Goal: Task Accomplishment & Management: Manage account settings

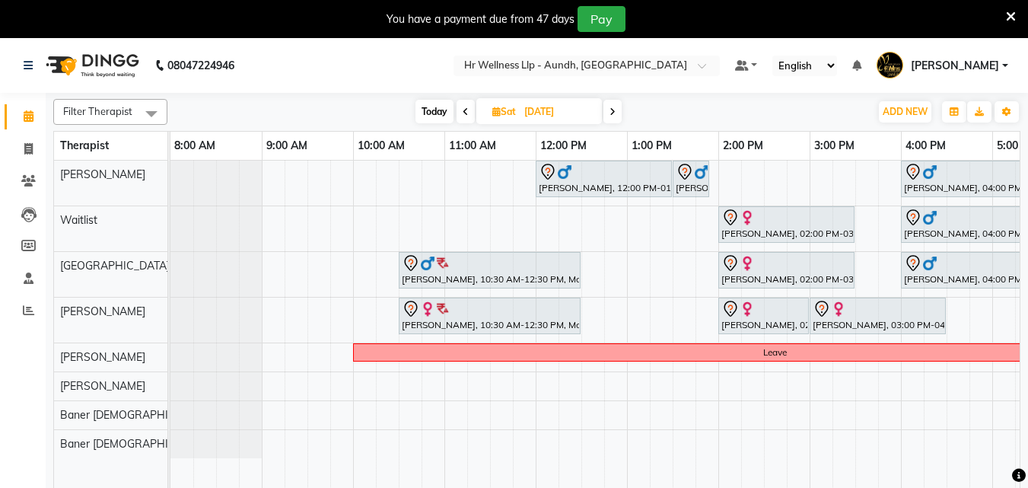
click at [1007, 18] on icon at bounding box center [1011, 17] width 10 height 14
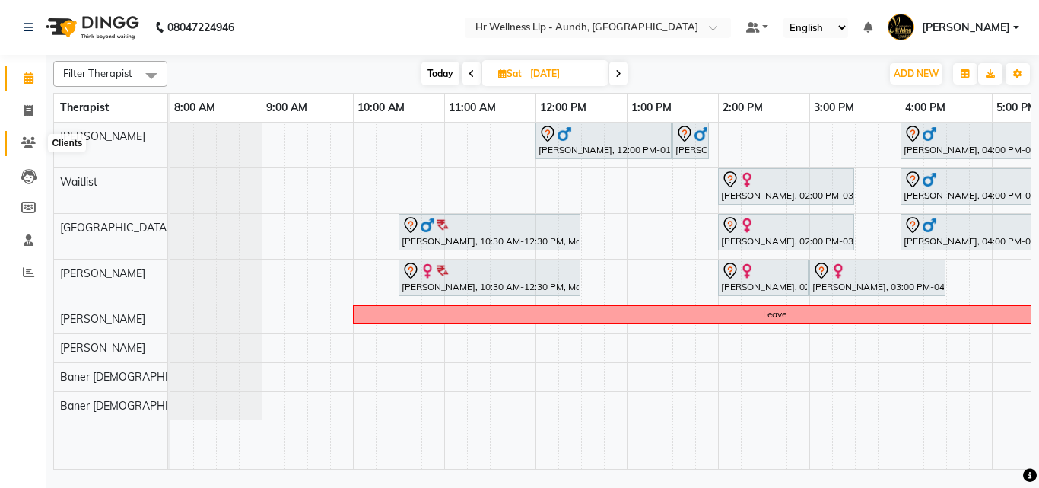
click at [25, 142] on icon at bounding box center [28, 142] width 14 height 11
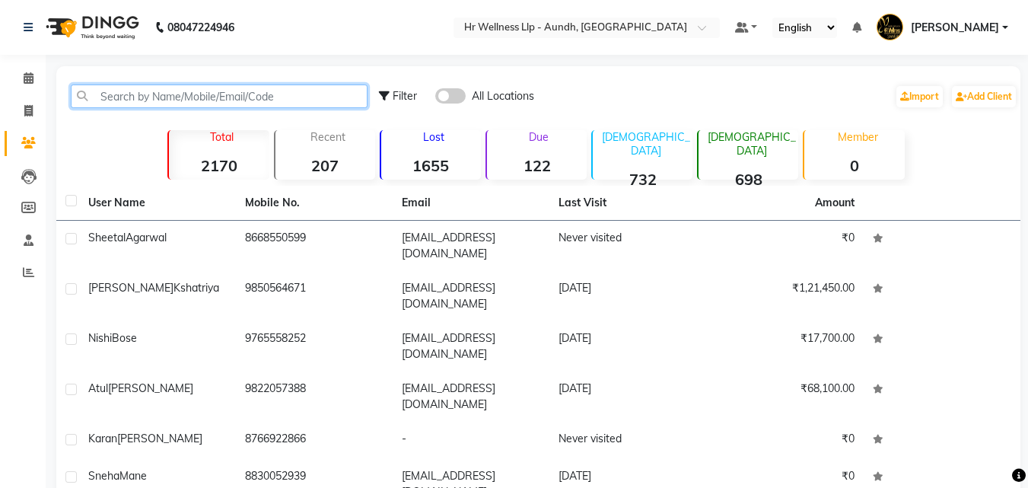
click at [224, 92] on input "text" at bounding box center [219, 96] width 297 height 24
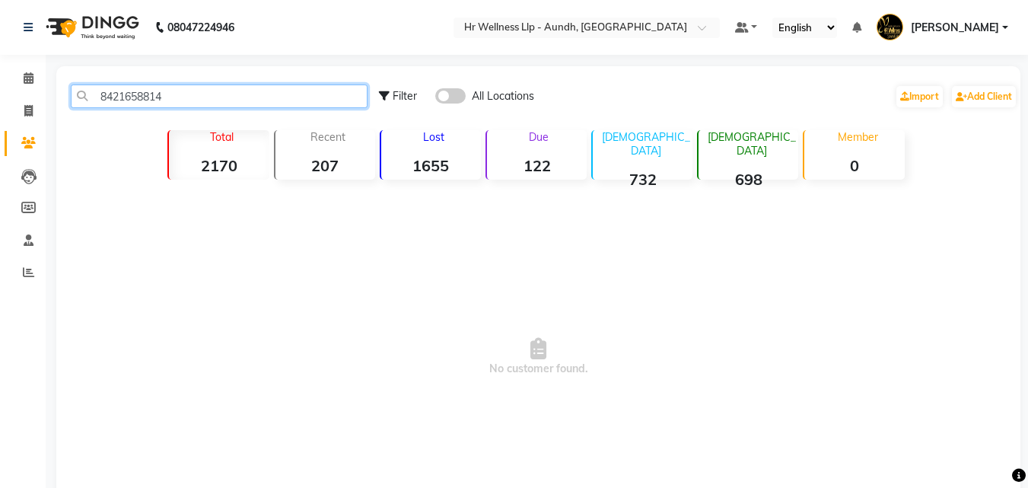
type input "8421658814"
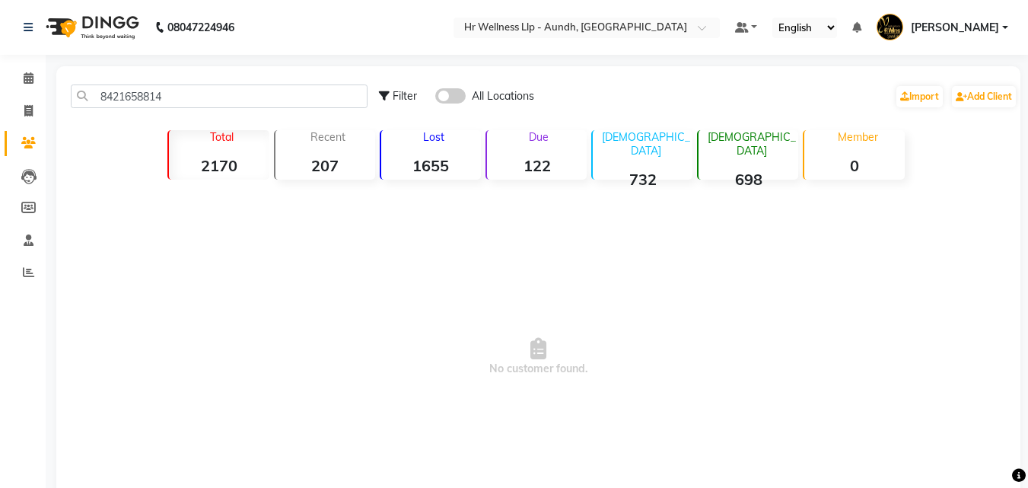
click at [452, 96] on span at bounding box center [450, 95] width 30 height 15
click at [435, 98] on input "checkbox" at bounding box center [435, 98] width 0 height 0
click at [31, 75] on icon at bounding box center [29, 77] width 10 height 11
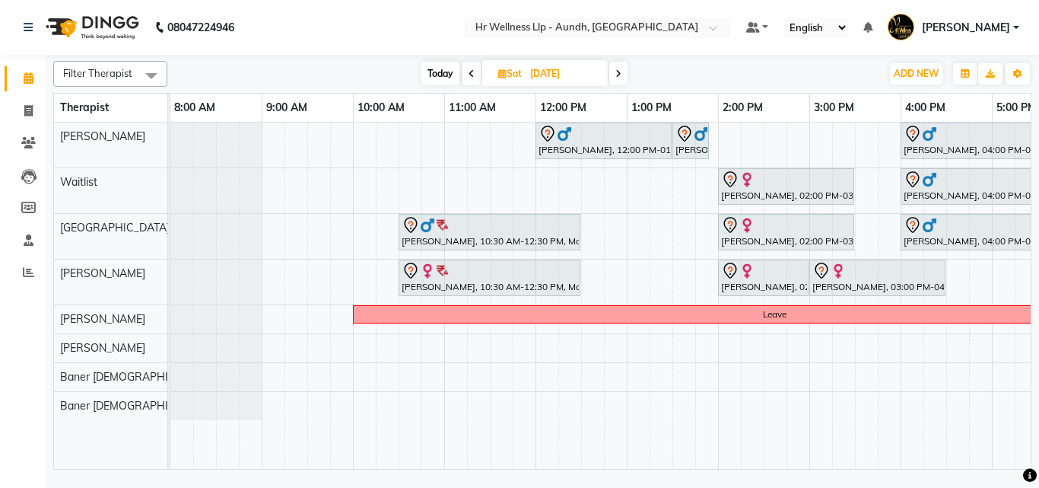
click at [440, 75] on span "Today" at bounding box center [440, 74] width 38 height 24
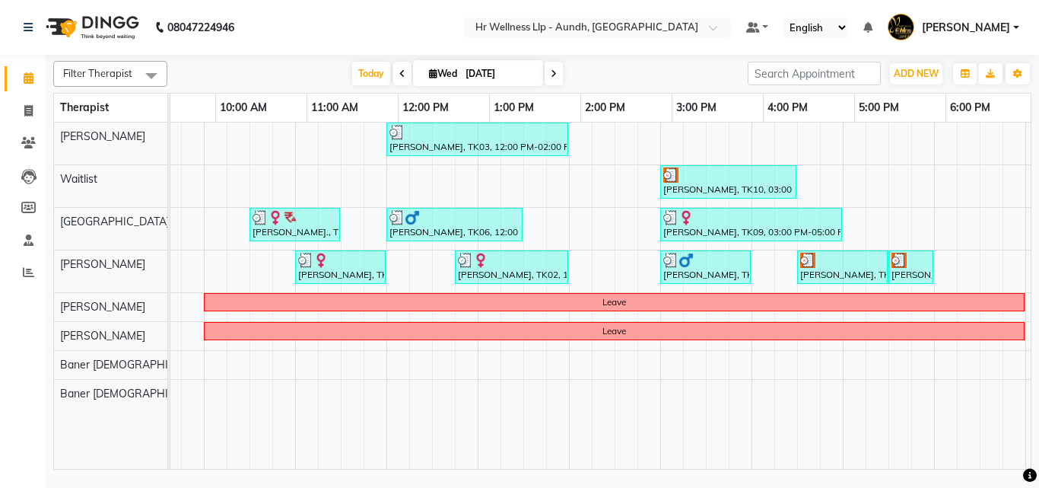
scroll to position [0, 149]
click at [559, 71] on span at bounding box center [554, 74] width 18 height 24
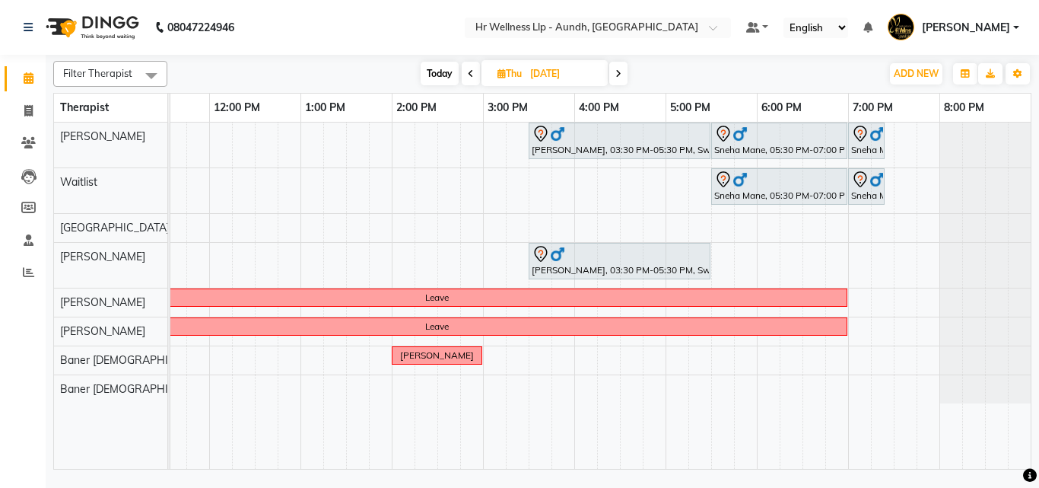
click at [434, 75] on span "Today" at bounding box center [440, 74] width 38 height 24
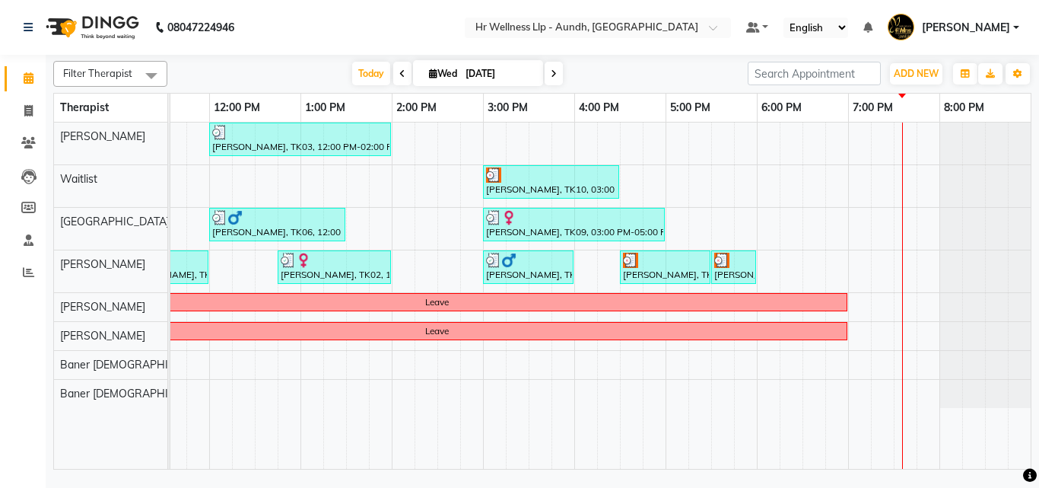
click at [399, 73] on icon at bounding box center [402, 73] width 6 height 9
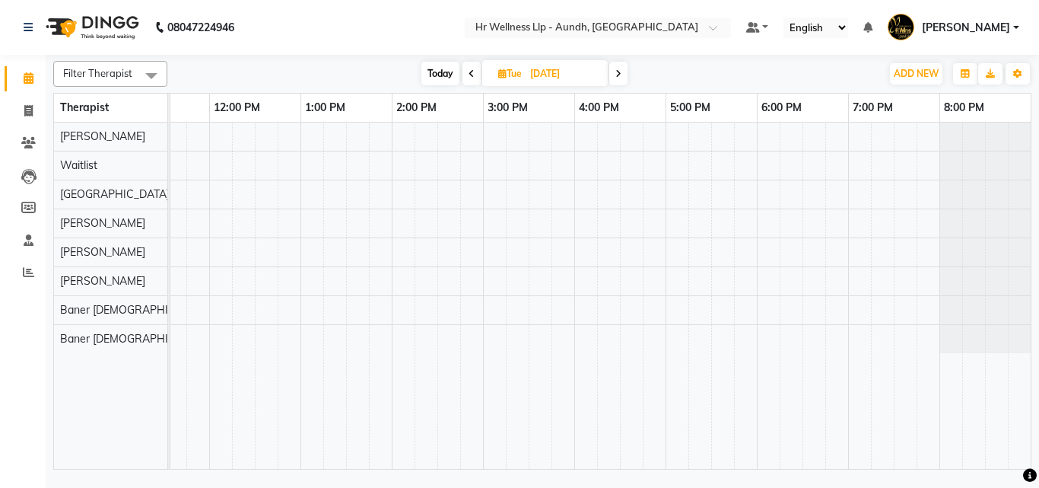
click at [470, 75] on icon at bounding box center [472, 73] width 6 height 9
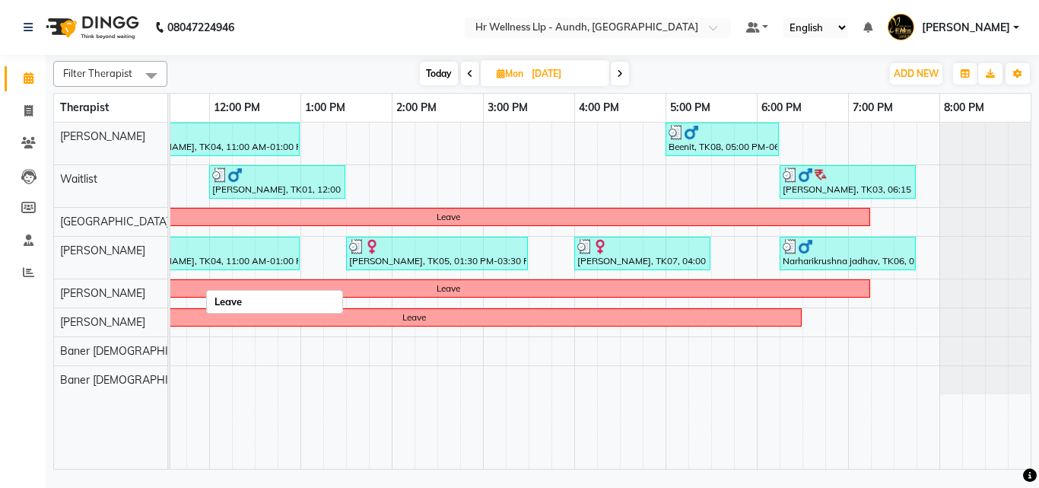
scroll to position [0, 326]
click at [622, 71] on icon at bounding box center [620, 73] width 6 height 9
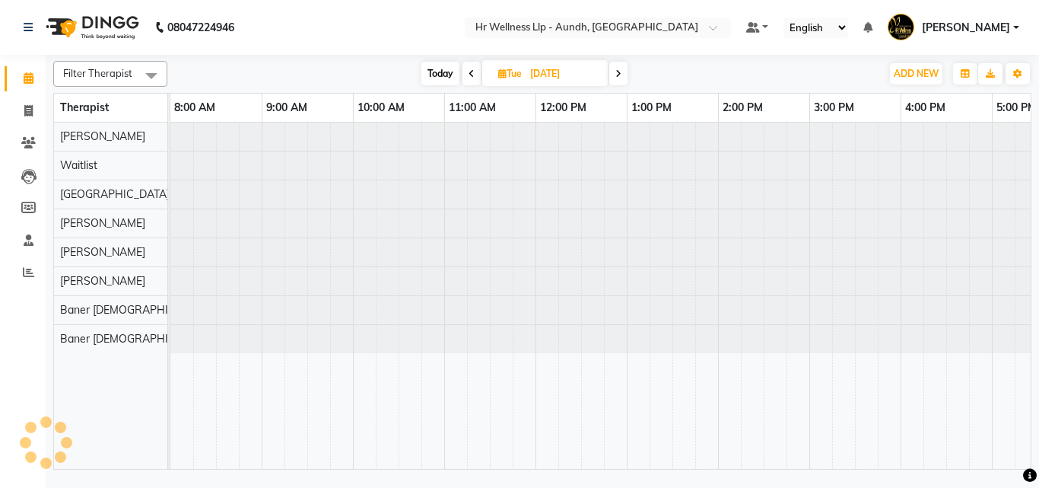
scroll to position [0, 326]
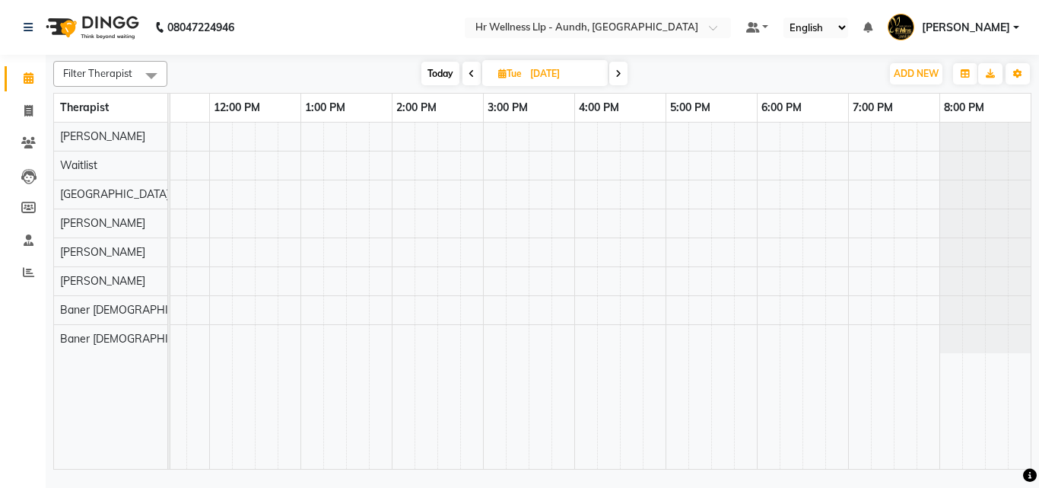
click at [622, 71] on icon at bounding box center [618, 73] width 6 height 9
type input "[DATE]"
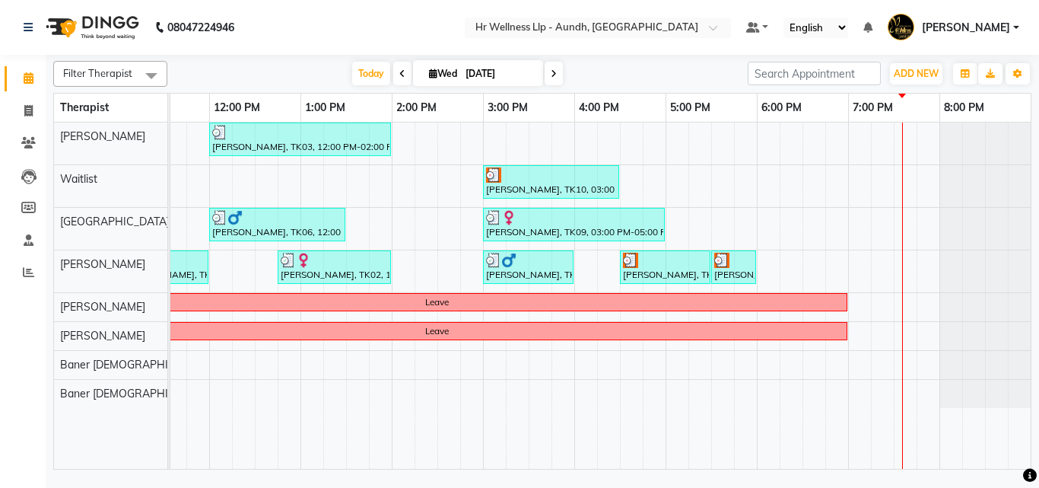
scroll to position [0, 0]
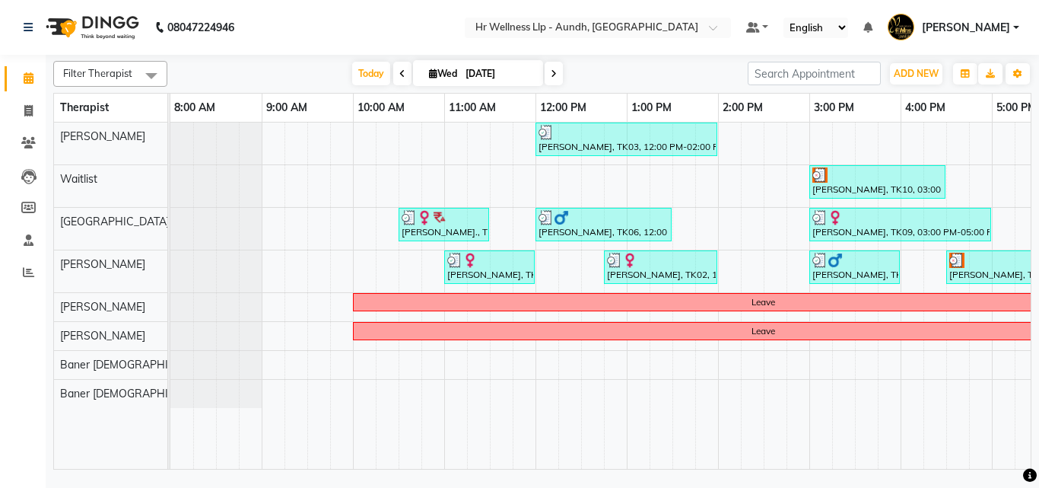
click at [456, 69] on span "Wed" at bounding box center [443, 73] width 36 height 11
select select "9"
select select "2025"
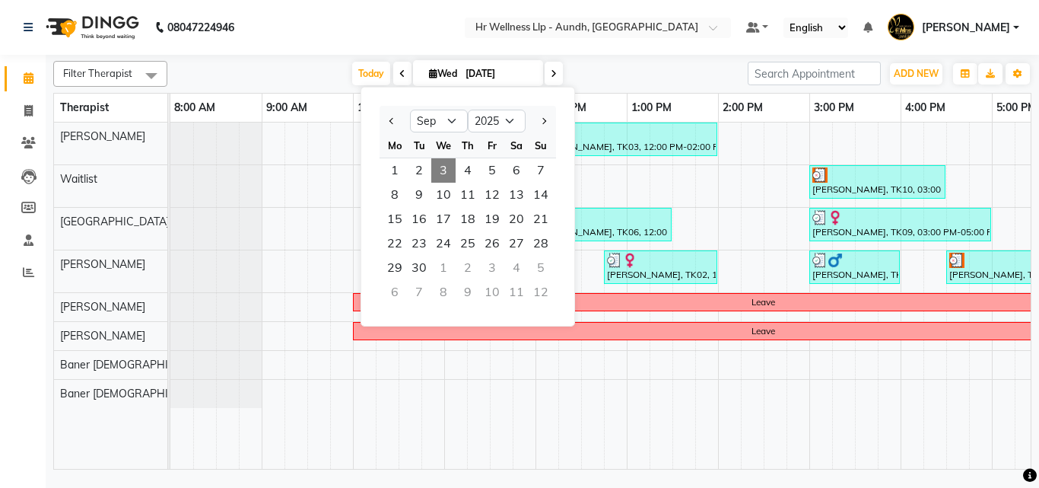
click at [456, 72] on span "Wed" at bounding box center [443, 73] width 36 height 11
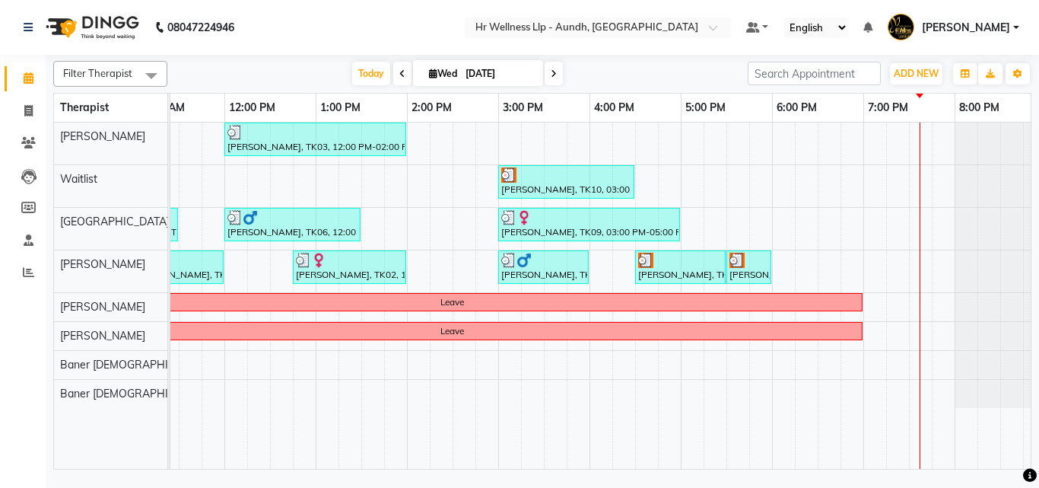
scroll to position [0, 326]
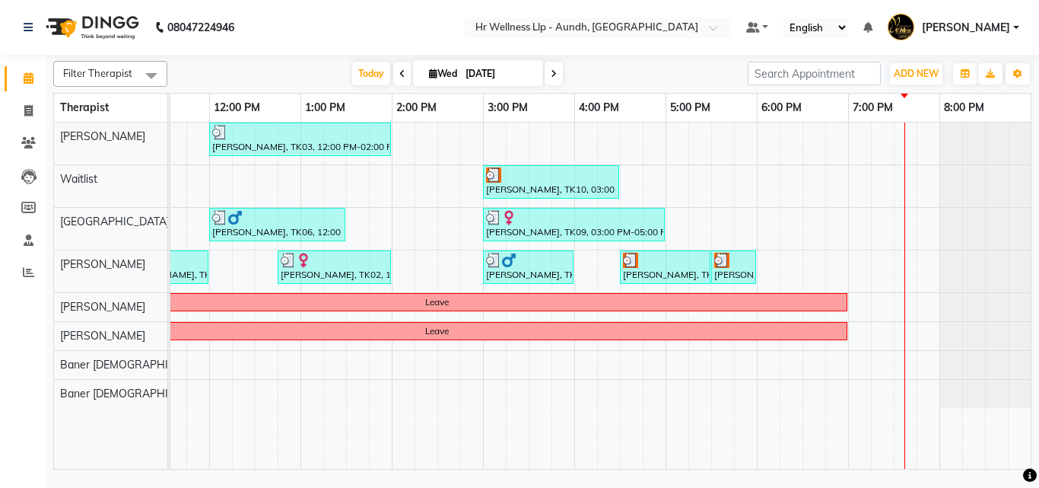
click at [454, 80] on span "[DATE]" at bounding box center [478, 73] width 130 height 26
click at [458, 78] on span "Wed" at bounding box center [443, 73] width 36 height 11
select select "9"
select select "2025"
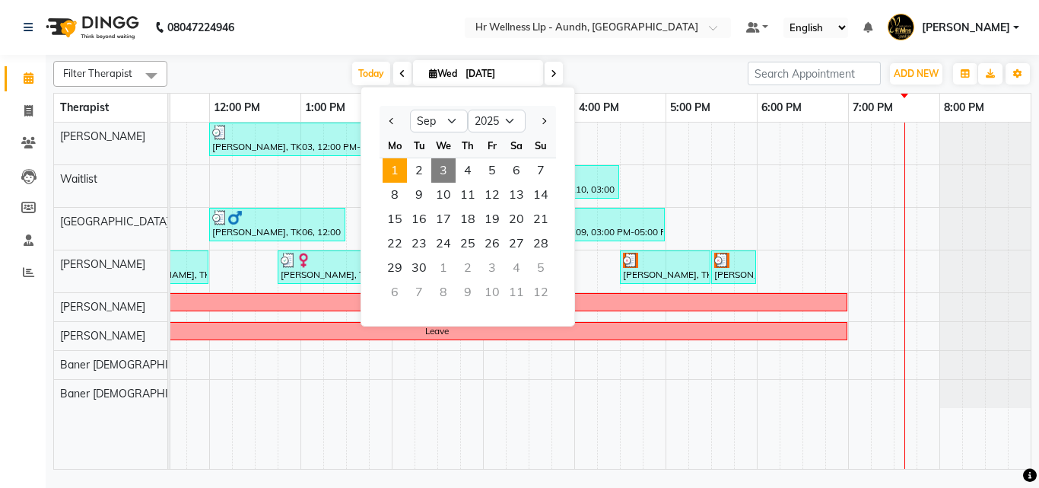
click at [398, 170] on span "1" at bounding box center [395, 170] width 24 height 24
type input "[DATE]"
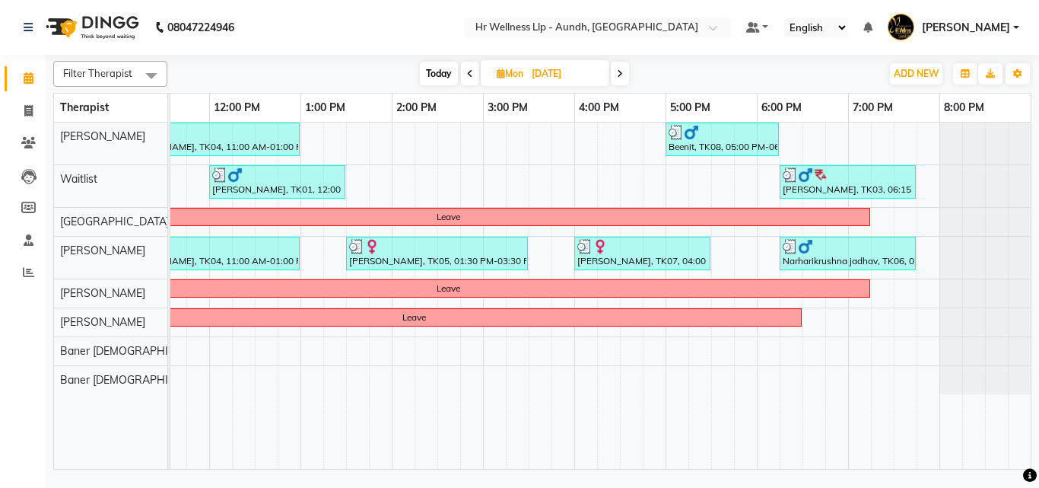
click at [512, 70] on span "Mon" at bounding box center [510, 73] width 34 height 11
select select "9"
select select "2025"
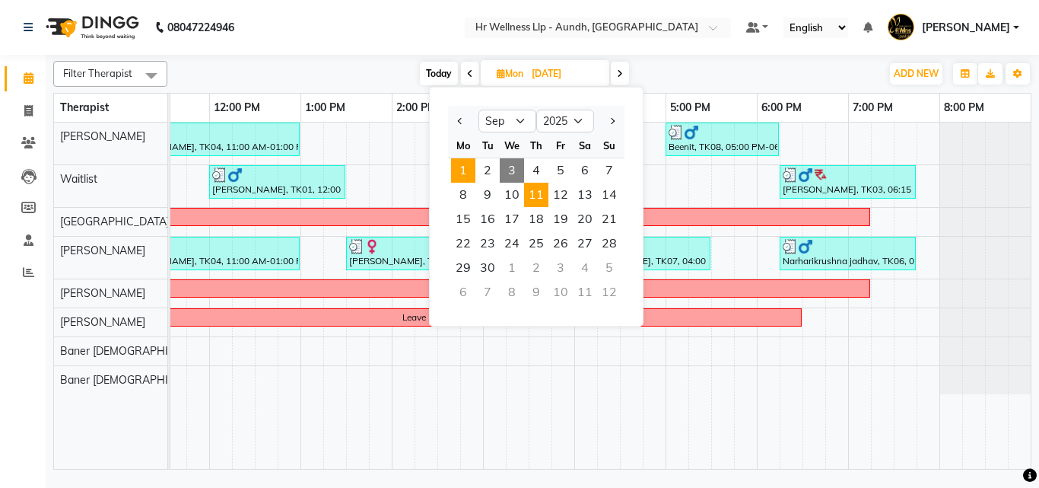
click at [537, 191] on span "11" at bounding box center [536, 195] width 24 height 24
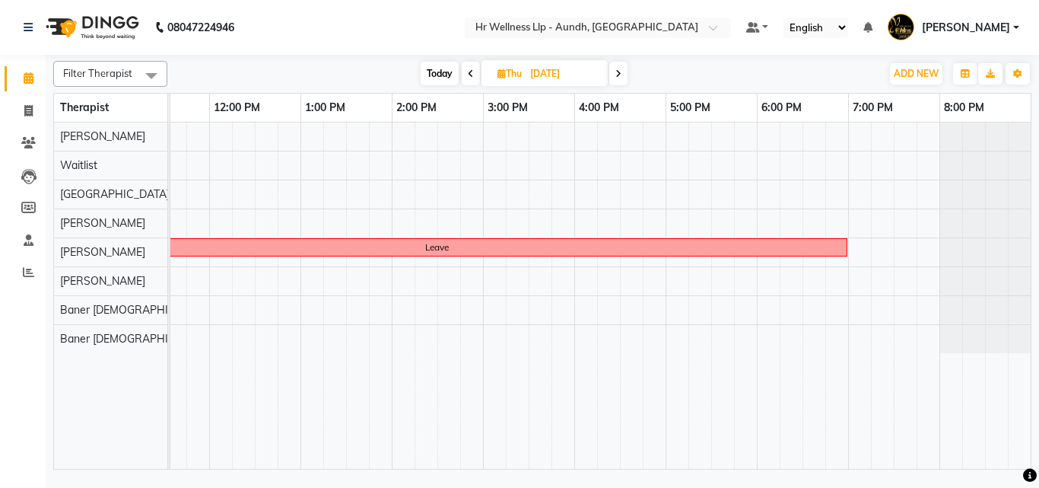
click at [435, 65] on span "Today" at bounding box center [440, 74] width 38 height 24
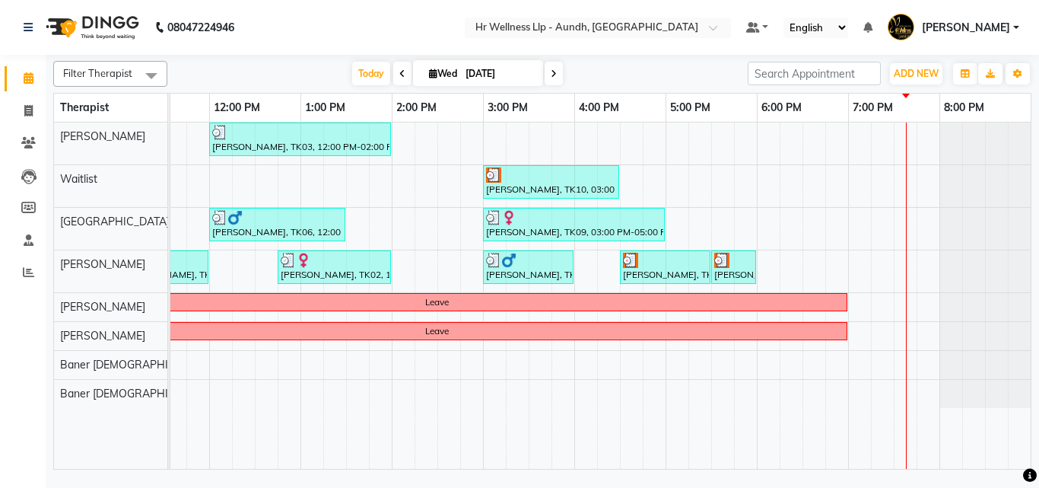
click at [548, 82] on span at bounding box center [554, 74] width 18 height 24
type input "[DATE]"
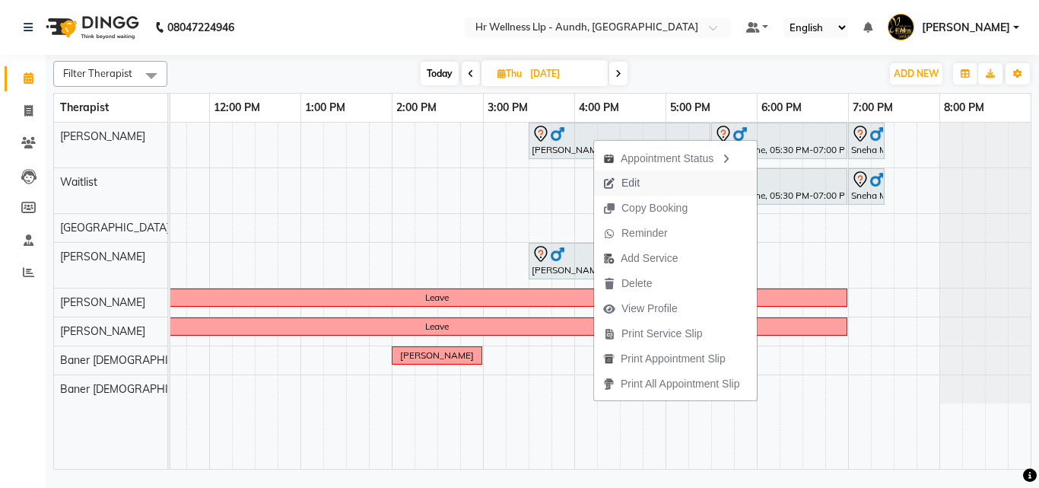
click at [630, 183] on span "Edit" at bounding box center [631, 183] width 18 height 16
select select "tentative"
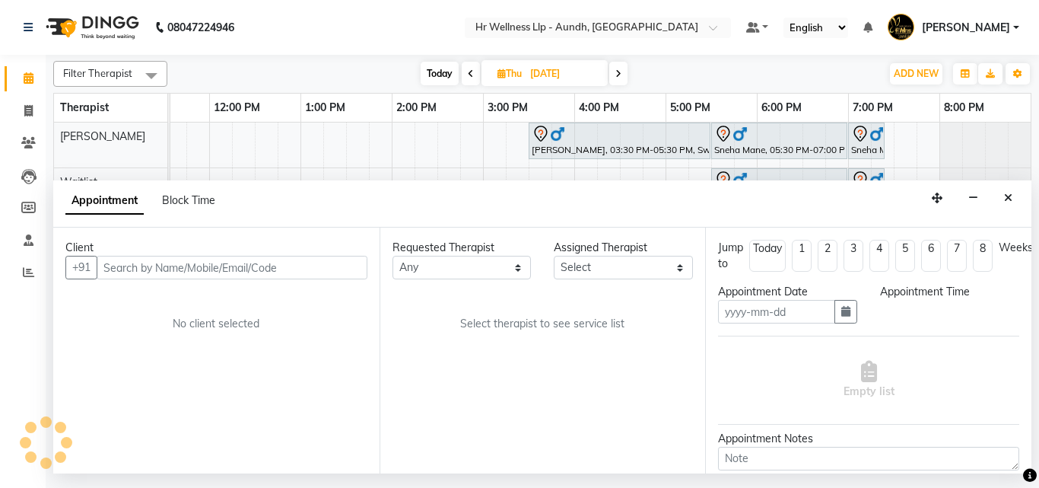
type input "[DATE]"
select select "930"
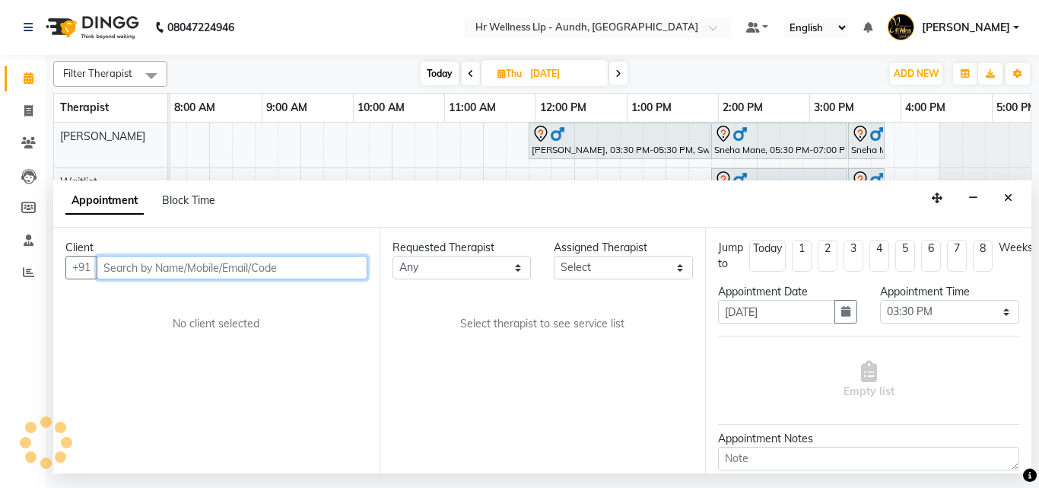
scroll to position [0, 0]
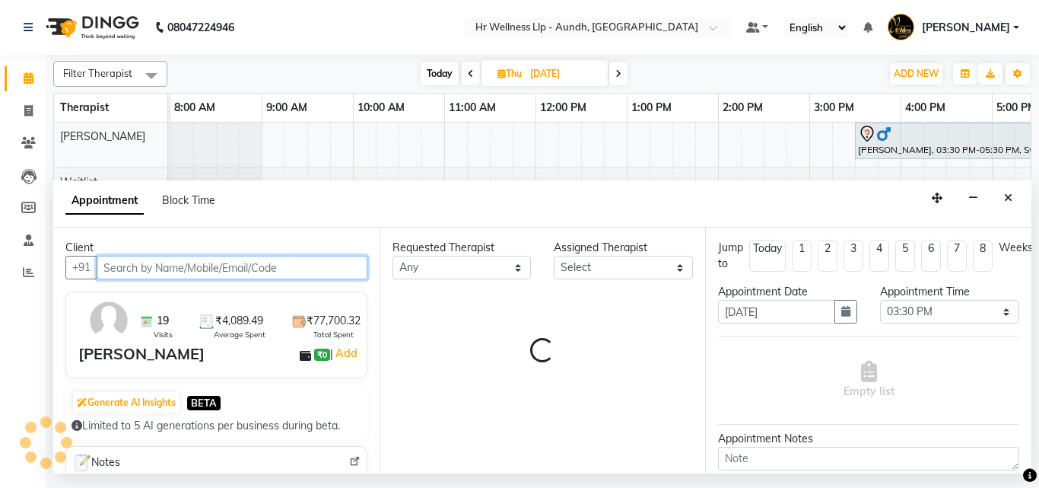
select select "77663"
select select "1893"
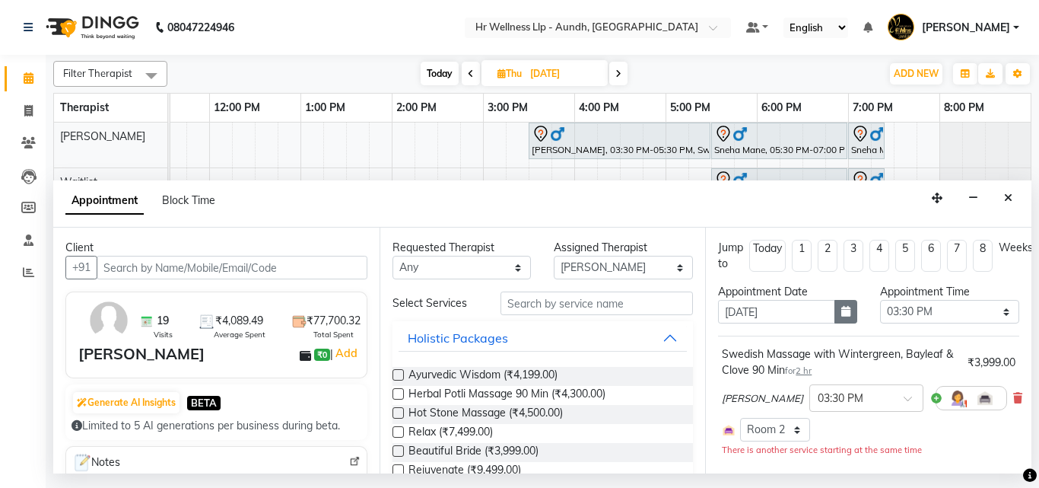
click at [835, 309] on button "button" at bounding box center [846, 312] width 23 height 24
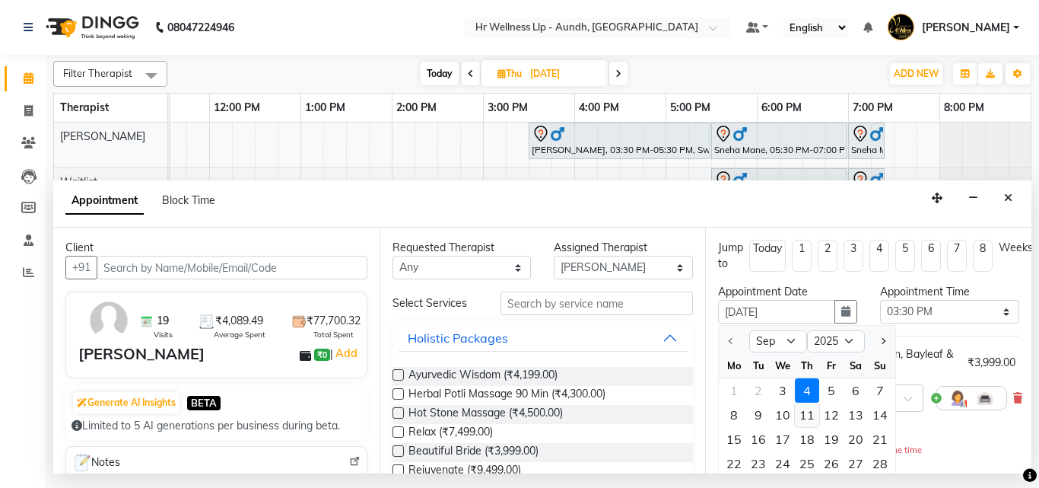
click at [803, 408] on div "11" at bounding box center [807, 414] width 24 height 24
type input "[DATE]"
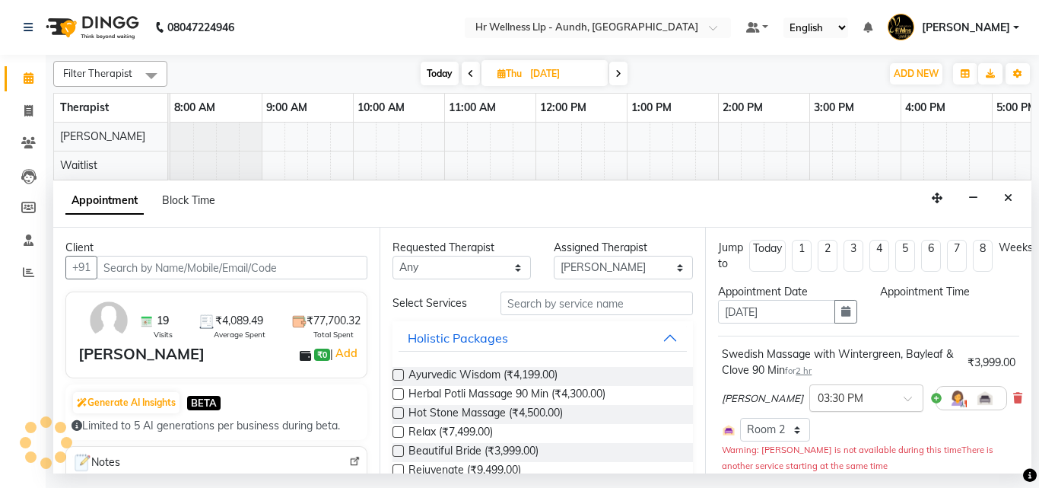
select select "930"
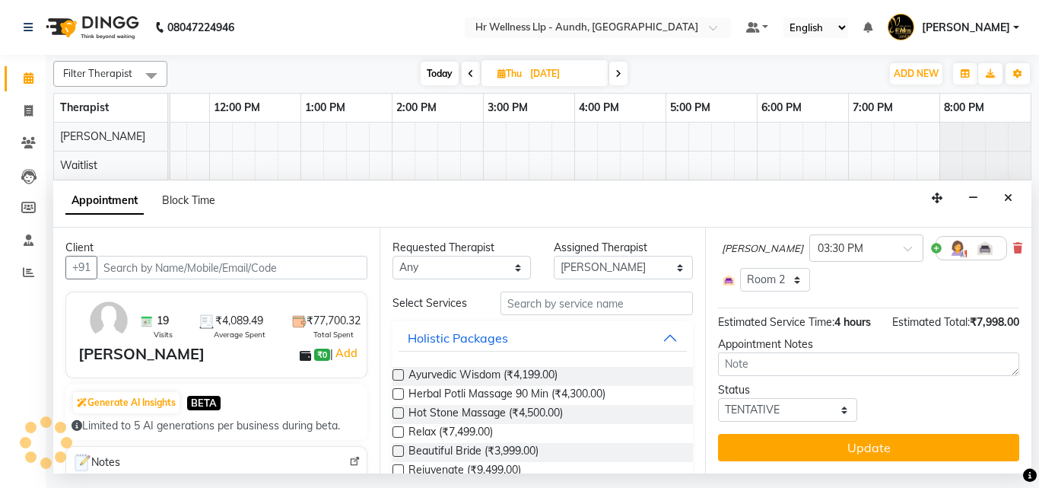
scroll to position [302, 0]
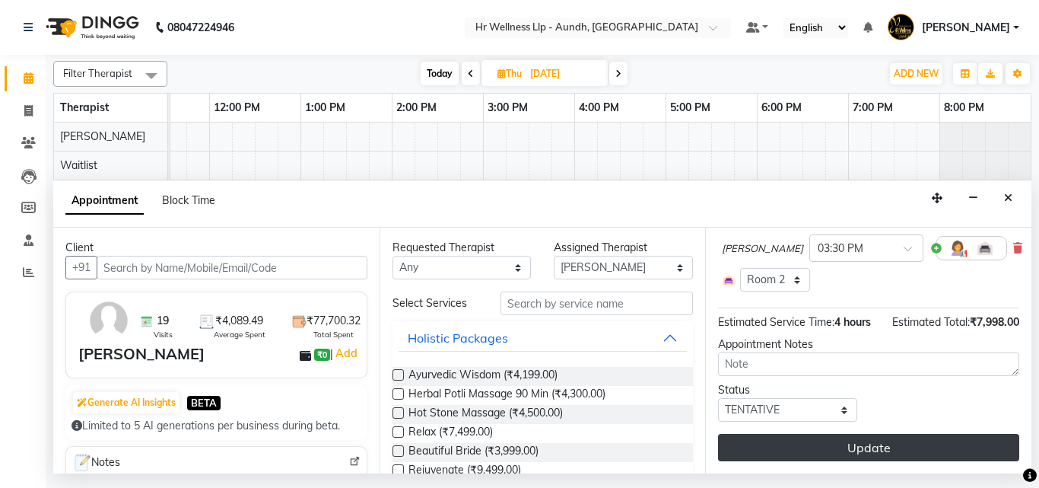
click at [849, 434] on button "Update" at bounding box center [868, 447] width 301 height 27
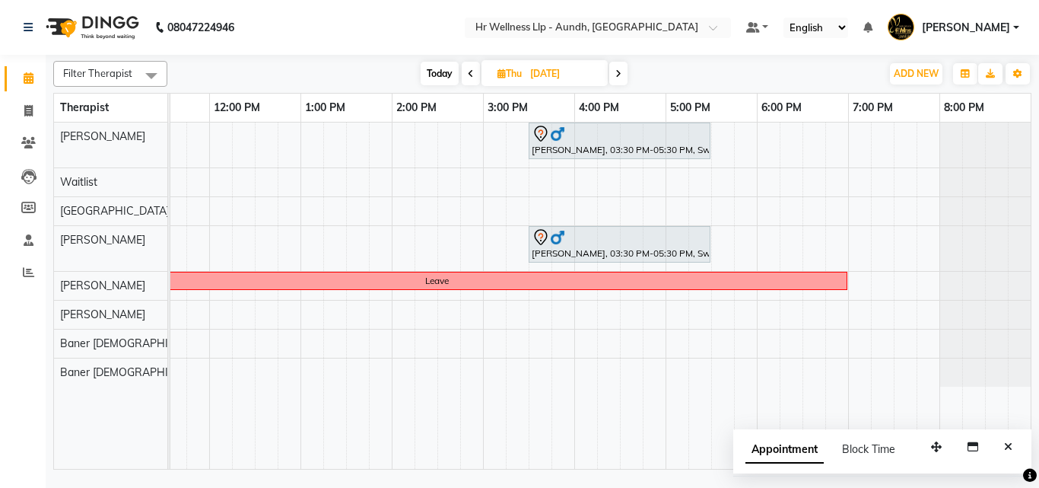
click at [446, 89] on div "Filter Therapist Select All [PERSON_NAME] Waitlist Chandni [PERSON_NAME] [PERSO…" at bounding box center [542, 262] width 978 height 415
click at [437, 74] on span "Today" at bounding box center [440, 74] width 38 height 24
type input "[DATE]"
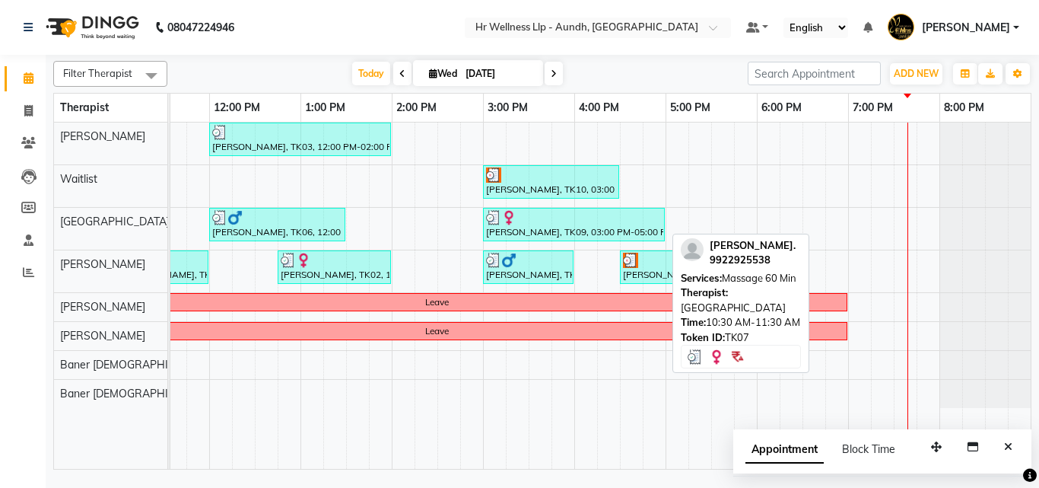
scroll to position [0, 0]
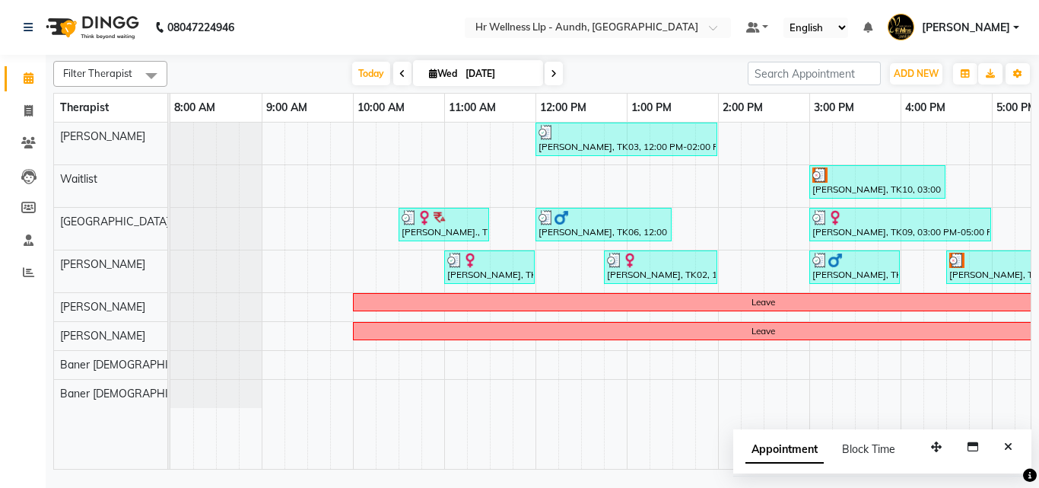
click at [474, 72] on input "[DATE]" at bounding box center [499, 73] width 76 height 23
select select "9"
select select "2025"
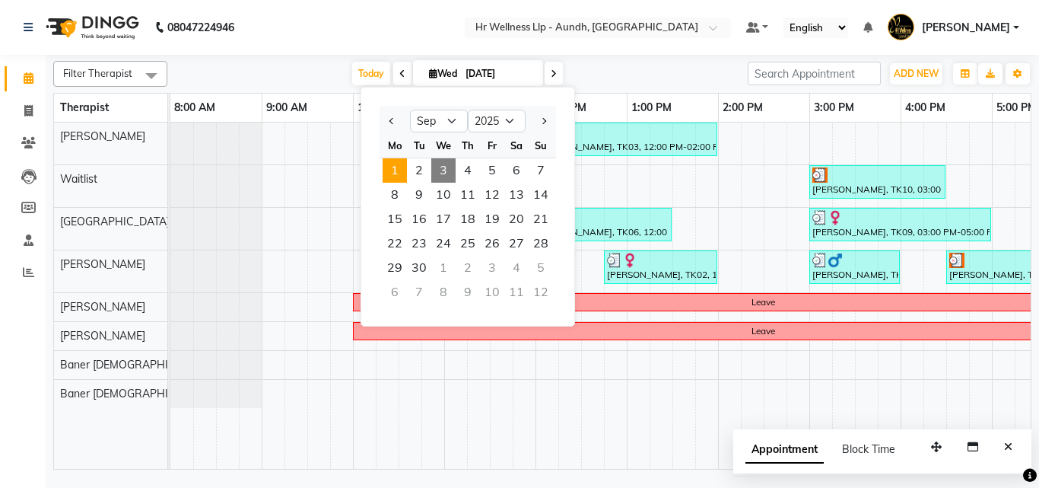
click at [393, 161] on span "1" at bounding box center [395, 170] width 24 height 24
type input "[DATE]"
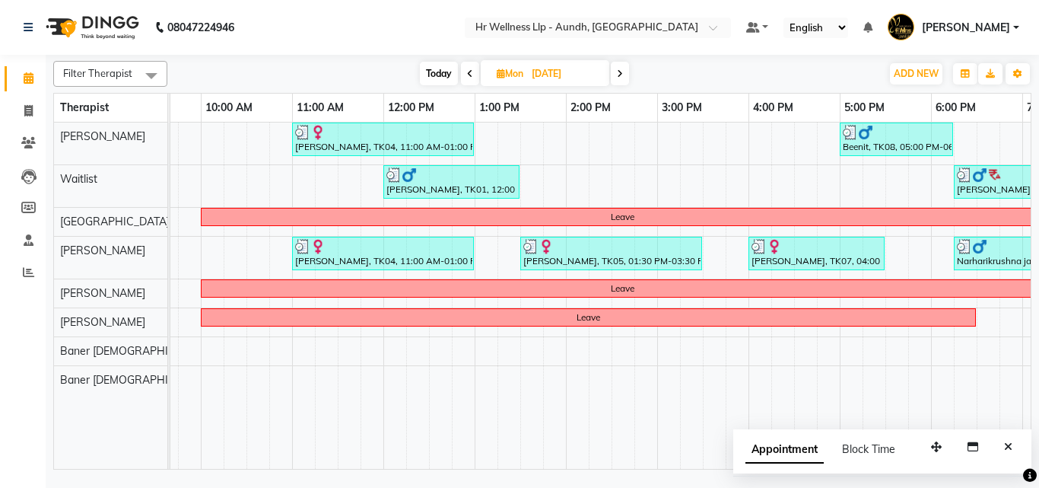
scroll to position [0, 326]
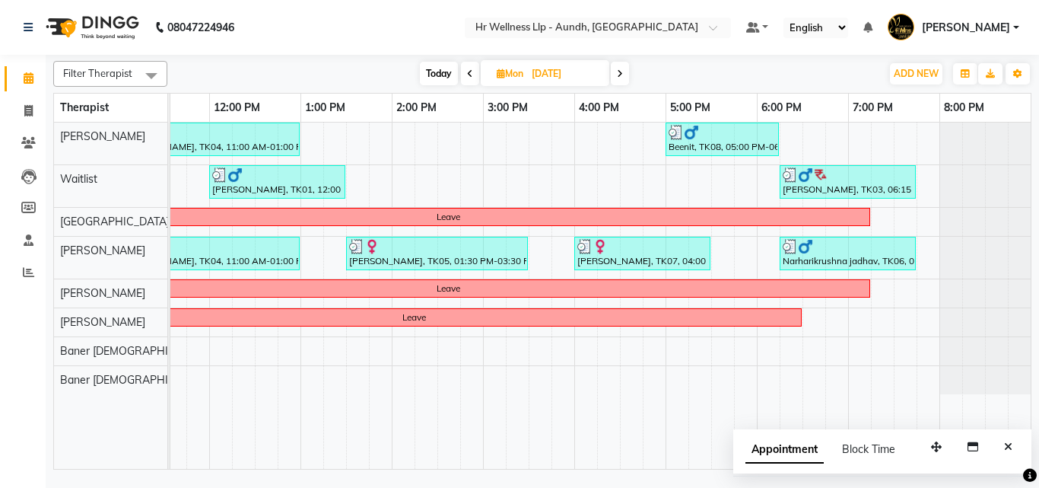
click at [600, 78] on input "[DATE]" at bounding box center [565, 73] width 76 height 23
select select "9"
select select "2025"
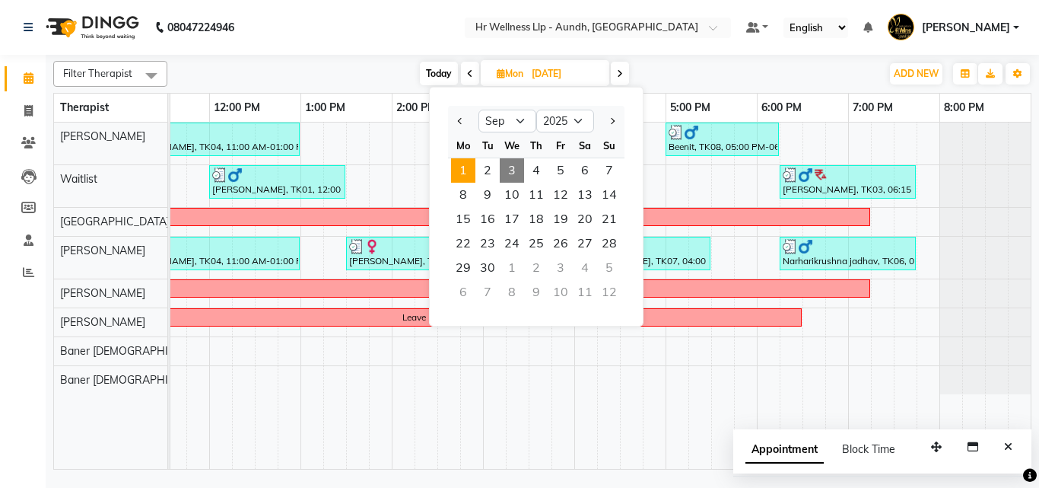
click at [511, 170] on span "3" at bounding box center [512, 170] width 24 height 24
type input "[DATE]"
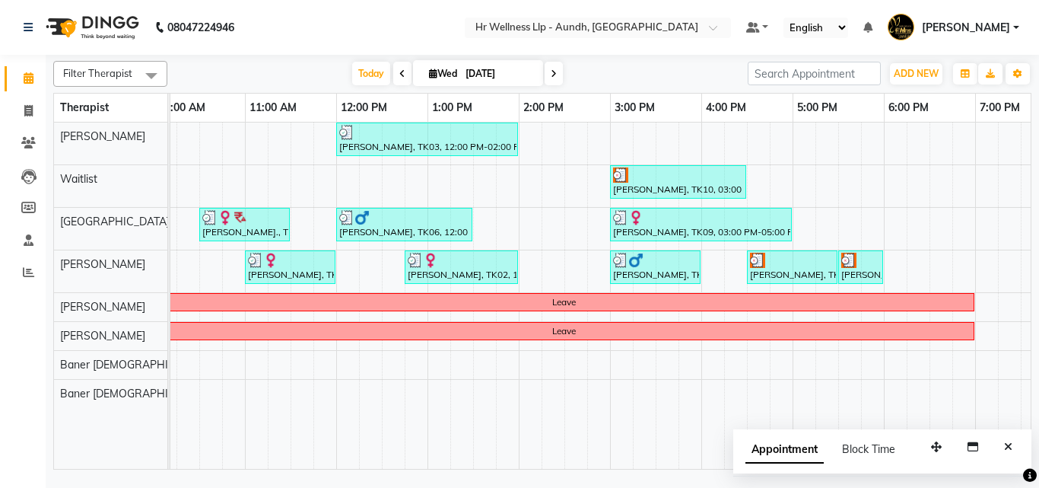
scroll to position [0, 199]
click at [444, 74] on span "Wed" at bounding box center [443, 73] width 36 height 11
select select "9"
select select "2025"
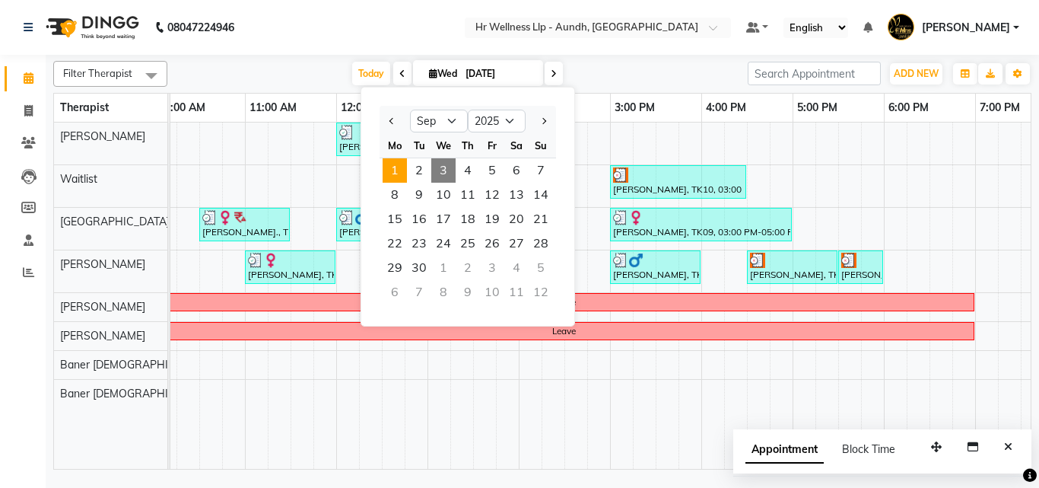
click at [390, 169] on span "1" at bounding box center [395, 170] width 24 height 24
type input "[DATE]"
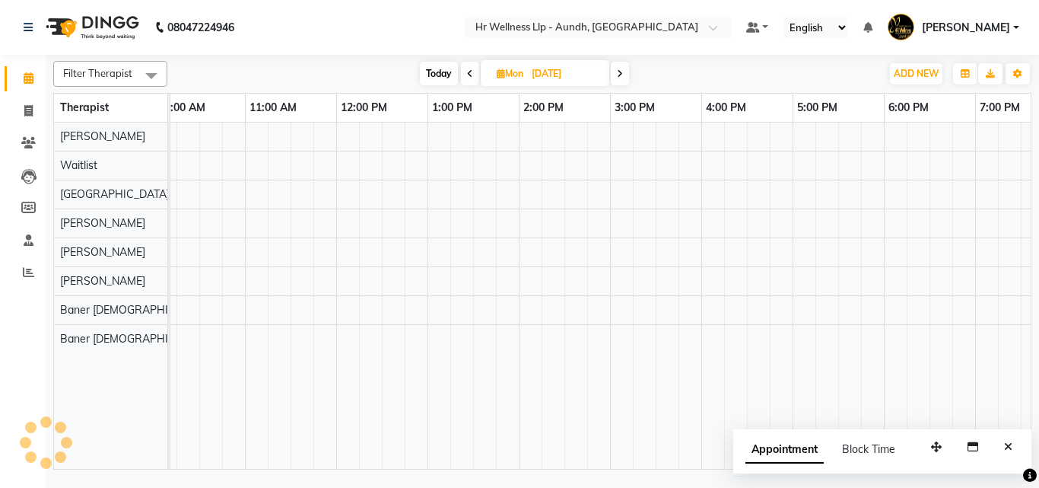
scroll to position [0, 326]
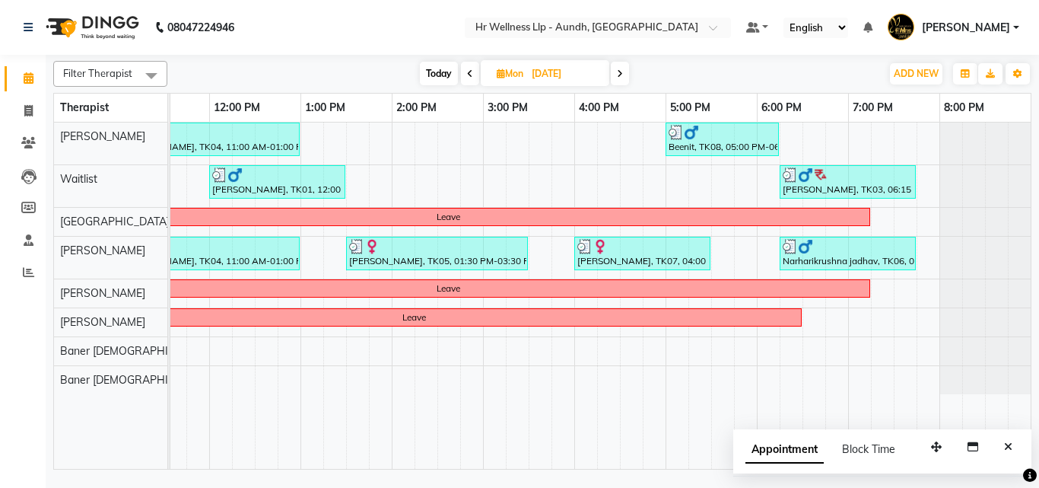
click at [509, 67] on span "[DATE]" at bounding box center [545, 73] width 129 height 26
click at [548, 68] on input "[DATE]" at bounding box center [565, 73] width 76 height 23
select select "9"
select select "2025"
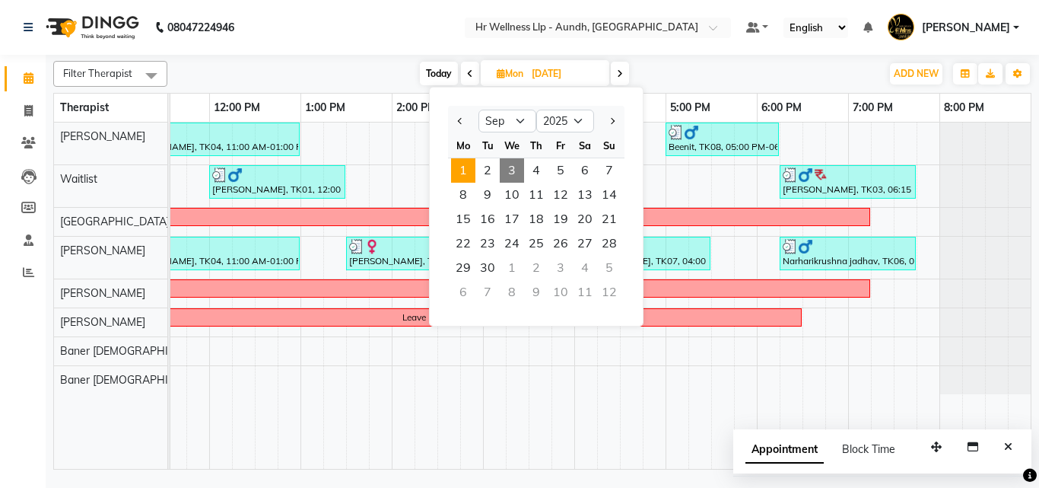
click at [620, 81] on span at bounding box center [620, 74] width 18 height 24
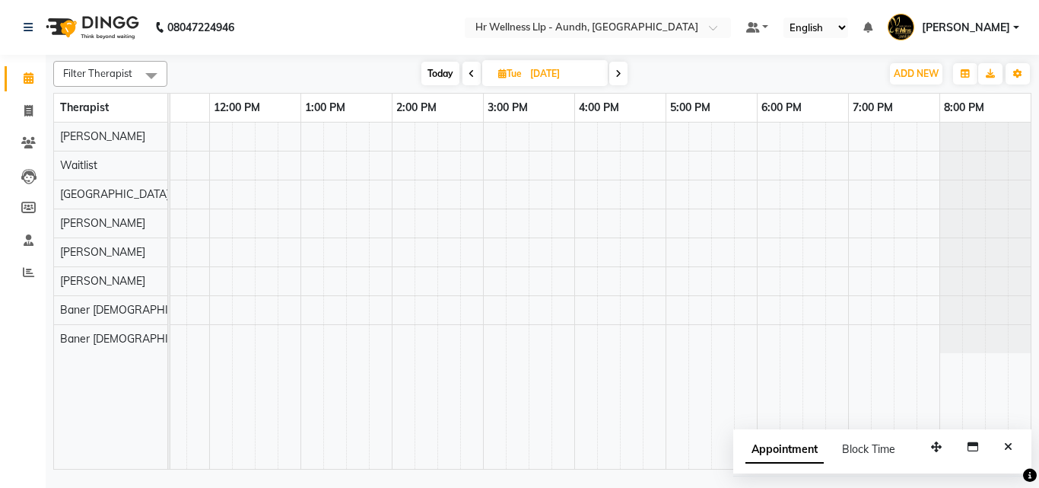
click at [620, 81] on span at bounding box center [618, 74] width 18 height 24
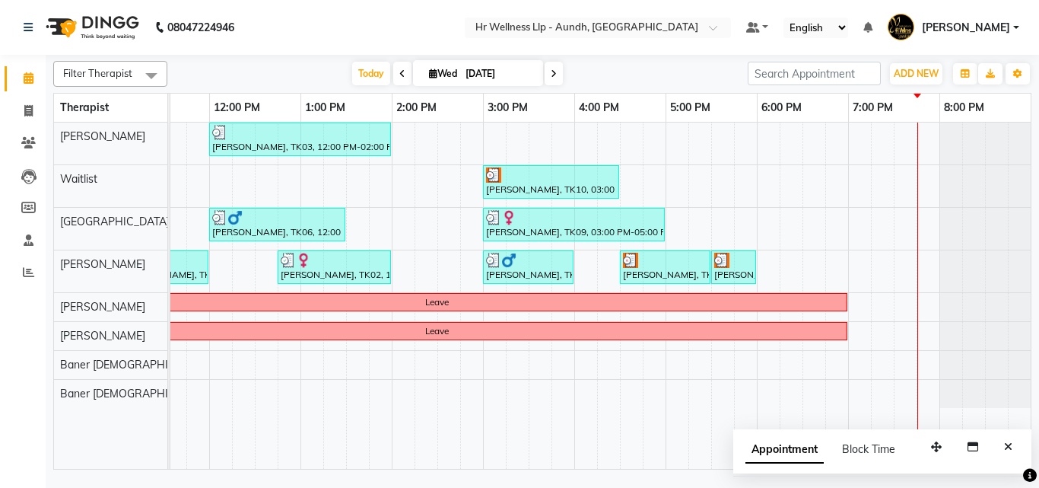
click at [540, 81] on span "[DATE]" at bounding box center [478, 73] width 130 height 26
click at [546, 77] on span at bounding box center [554, 74] width 18 height 24
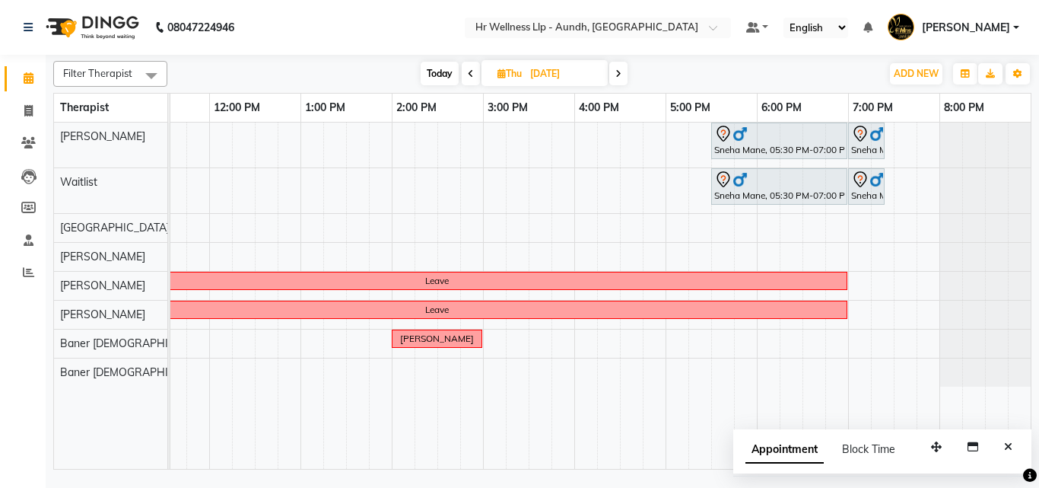
click at [616, 76] on icon at bounding box center [618, 73] width 6 height 9
type input "[DATE]"
